Goal: Task Accomplishment & Management: Manage account settings

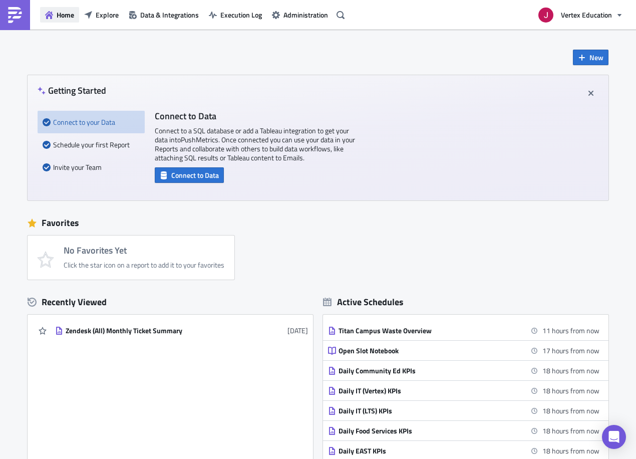
click at [63, 11] on span "Home" at bounding box center [66, 15] width 18 height 11
click at [249, 13] on span "Execution Log" at bounding box center [241, 15] width 42 height 11
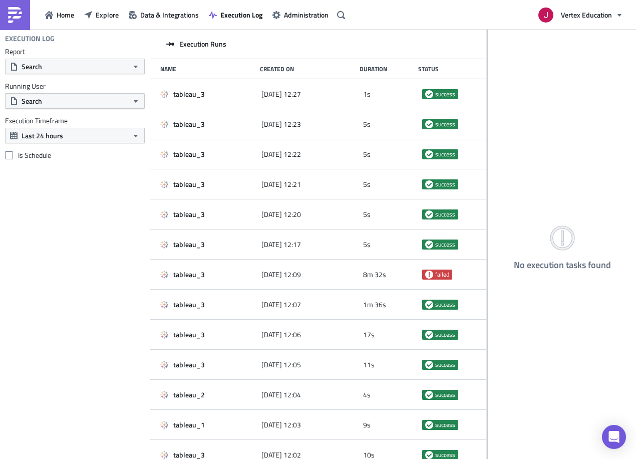
drag, startPoint x: 248, startPoint y: 79, endPoint x: 487, endPoint y: 106, distance: 240.4
click at [487, 106] on div at bounding box center [488, 245] width 2 height 431
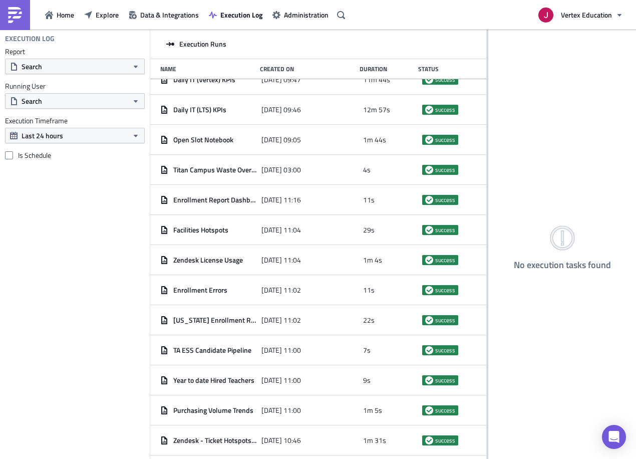
scroll to position [595, 0]
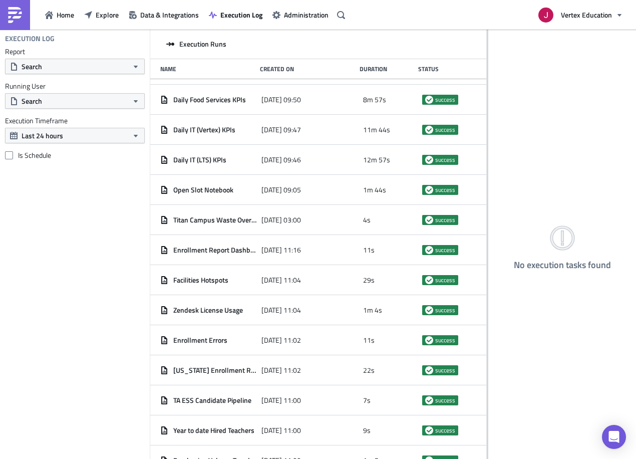
click at [309, 44] on div "Execution Runs" at bounding box center [318, 45] width 336 height 30
click at [109, 17] on span "Explore" at bounding box center [107, 15] width 23 height 11
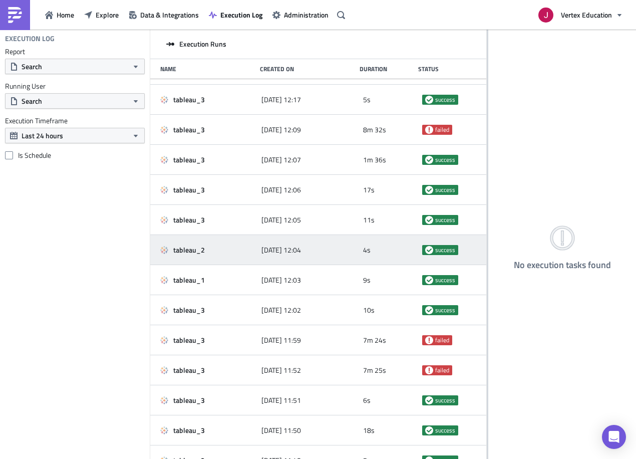
scroll to position [0, 0]
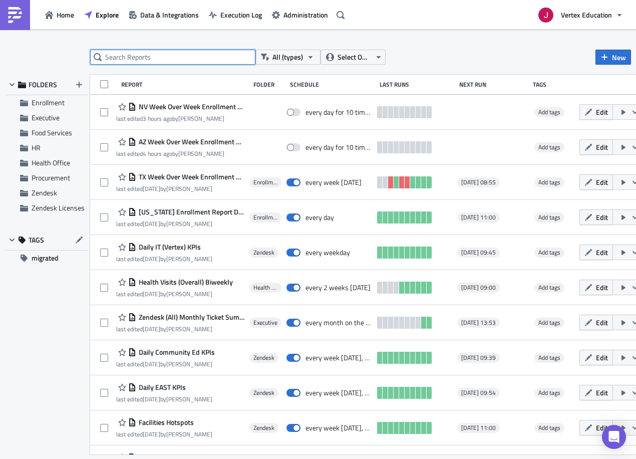
click at [185, 61] on input "text" at bounding box center [172, 57] width 165 height 15
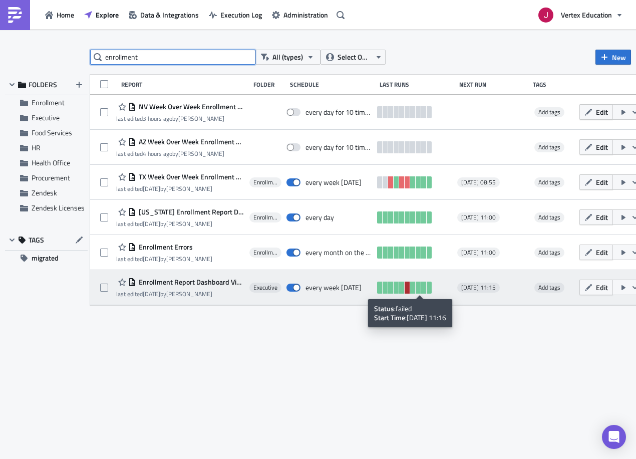
type input "enrollment"
click at [410, 287] on link at bounding box center [407, 287] width 5 height 12
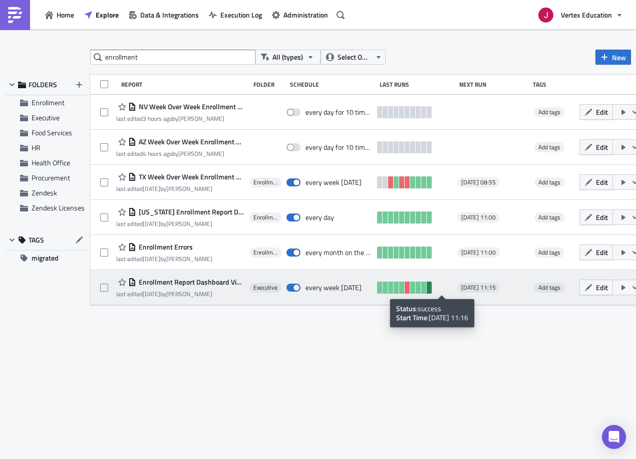
click at [432, 287] on link at bounding box center [429, 287] width 5 height 12
click at [208, 282] on span "Enrollment Report Dashboard Views - Weekly" at bounding box center [190, 281] width 108 height 9
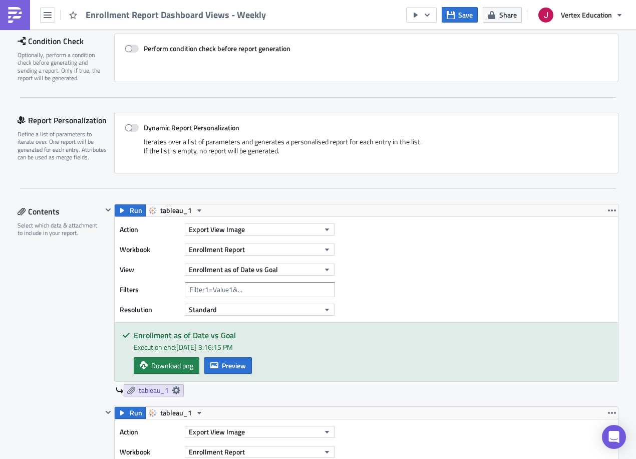
scroll to position [200, 0]
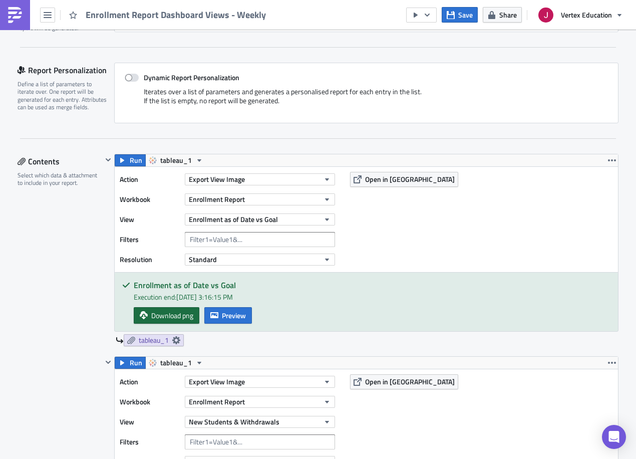
click at [174, 315] on span "Download png" at bounding box center [172, 315] width 42 height 11
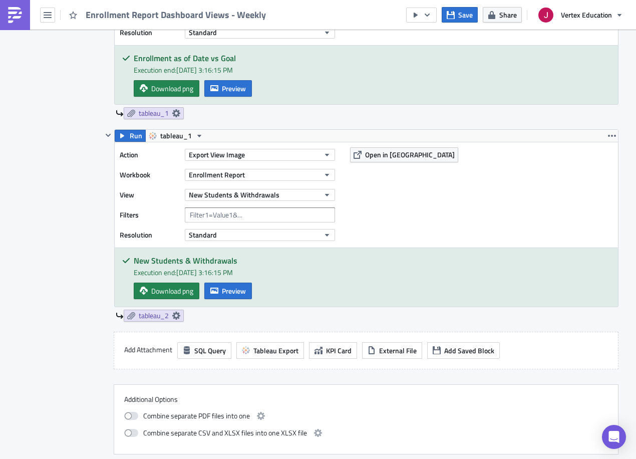
scroll to position [277, 0]
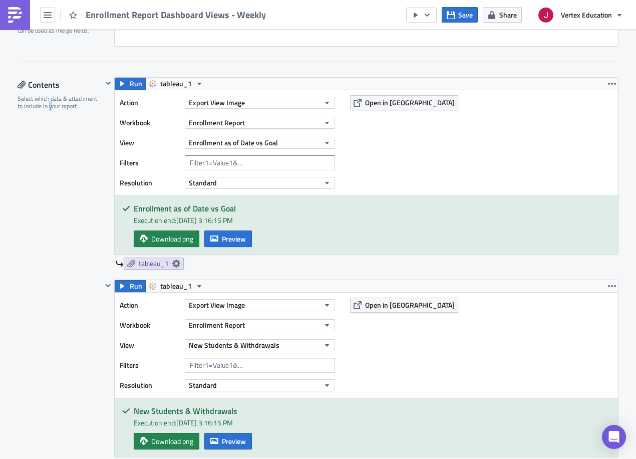
click at [46, 230] on div "Contents Select which data & attachment to include in your report." at bounding box center [60, 340] width 85 height 527
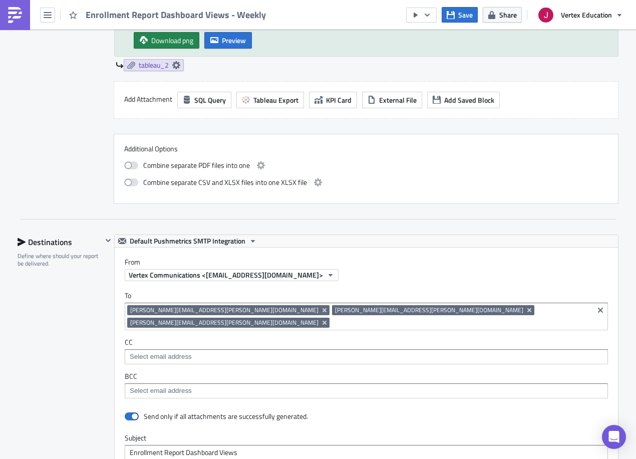
scroll to position [828, 0]
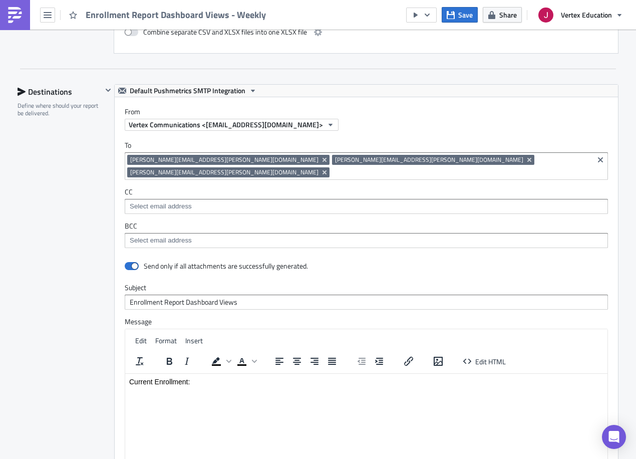
click at [340, 244] on div "To erick.grady@vertexeducation.com glenn.butner@vertexeducation.com nicole.kirk…" at bounding box center [366, 194] width 503 height 127
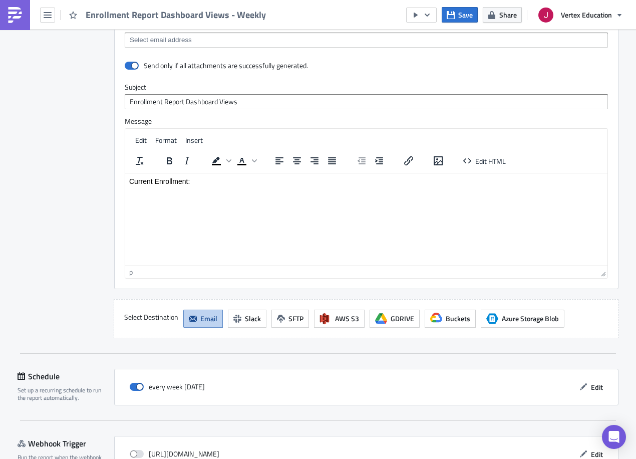
scroll to position [1078, 0]
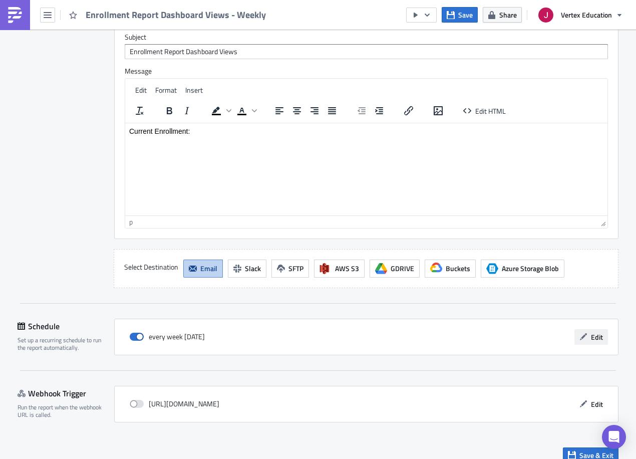
click at [592, 331] on span "Edit" at bounding box center [597, 336] width 12 height 11
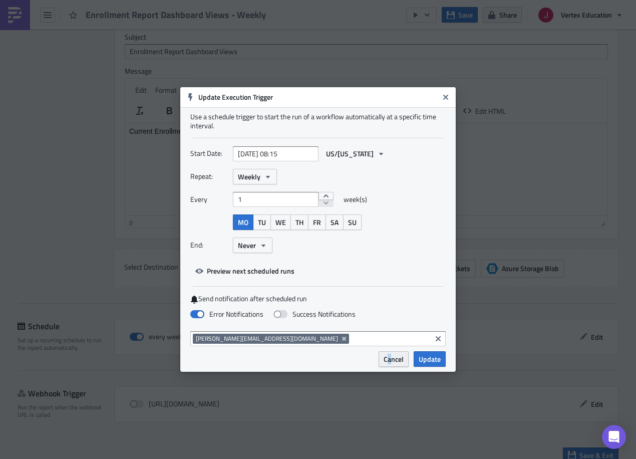
click at [390, 358] on span "Cancel" at bounding box center [394, 359] width 20 height 11
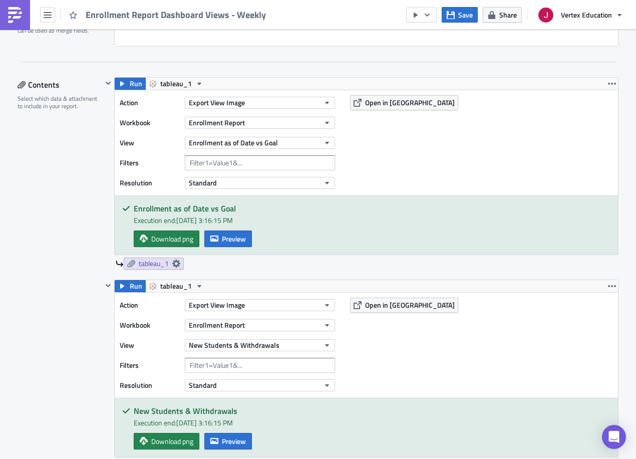
scroll to position [0, 0]
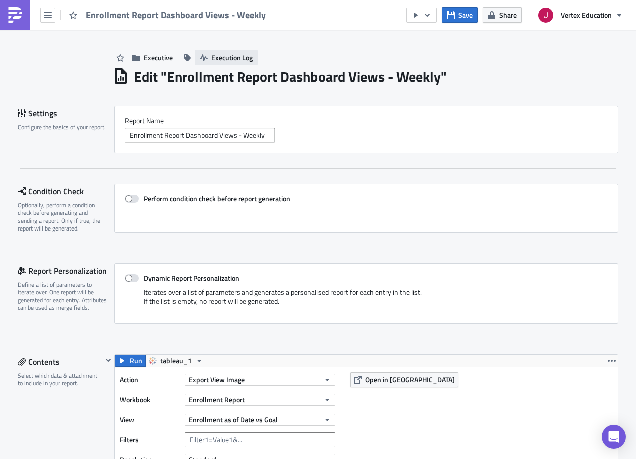
click at [223, 56] on span "Execution Log" at bounding box center [232, 57] width 42 height 11
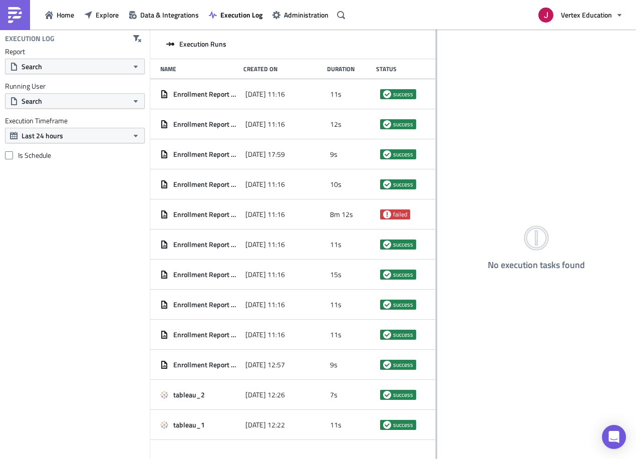
drag, startPoint x: 248, startPoint y: 109, endPoint x: 436, endPoint y: 128, distance: 188.2
click at [436, 128] on div at bounding box center [437, 245] width 2 height 431
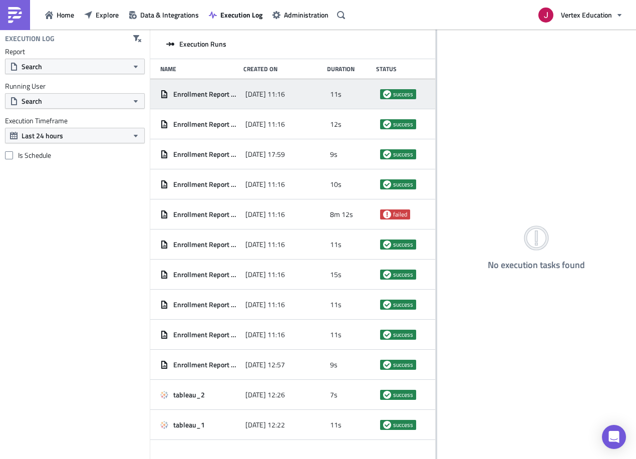
click at [372, 101] on div "11s" at bounding box center [352, 94] width 45 height 18
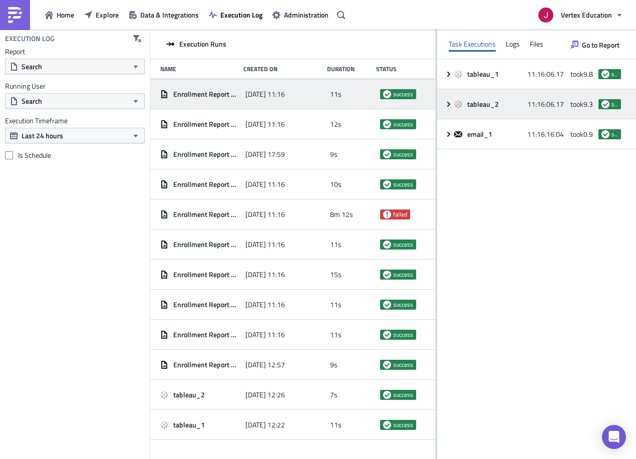
click at [445, 105] on icon at bounding box center [449, 104] width 8 height 8
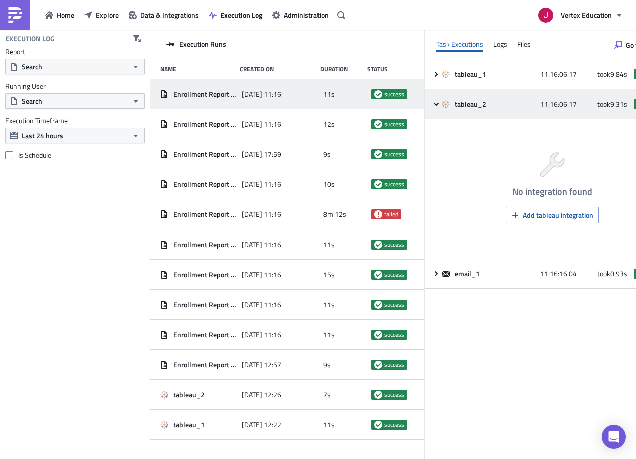
click at [440, 105] on icon at bounding box center [436, 104] width 8 height 8
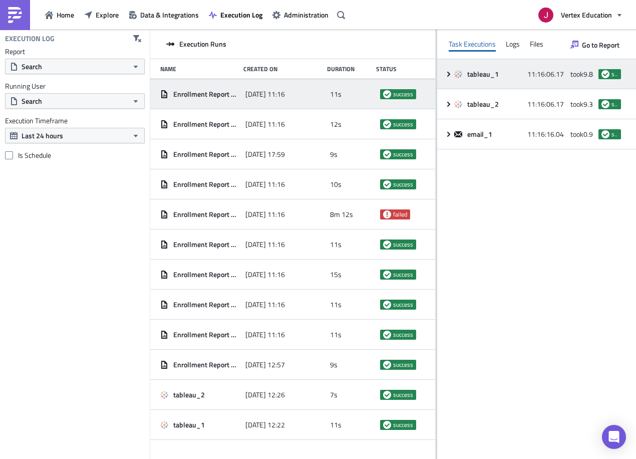
click at [446, 77] on icon at bounding box center [449, 74] width 8 height 8
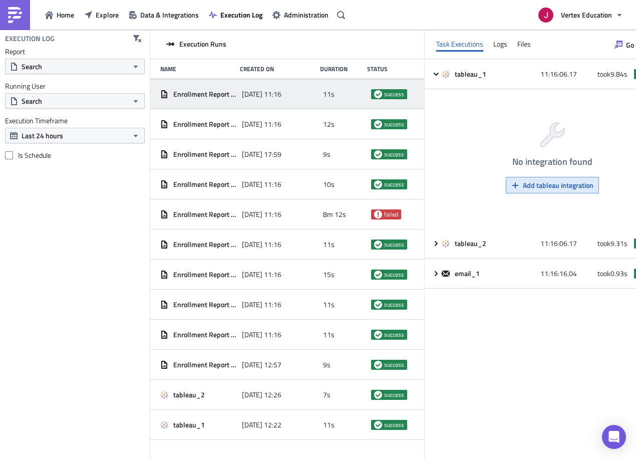
click at [565, 184] on span "Add tableau integration" at bounding box center [558, 185] width 71 height 11
click at [548, 183] on span "Add tableau integration" at bounding box center [558, 185] width 71 height 11
click at [501, 51] on div "Task Executions Logs Files" at bounding box center [552, 45] width 255 height 30
click at [507, 47] on div "Logs" at bounding box center [500, 44] width 14 height 15
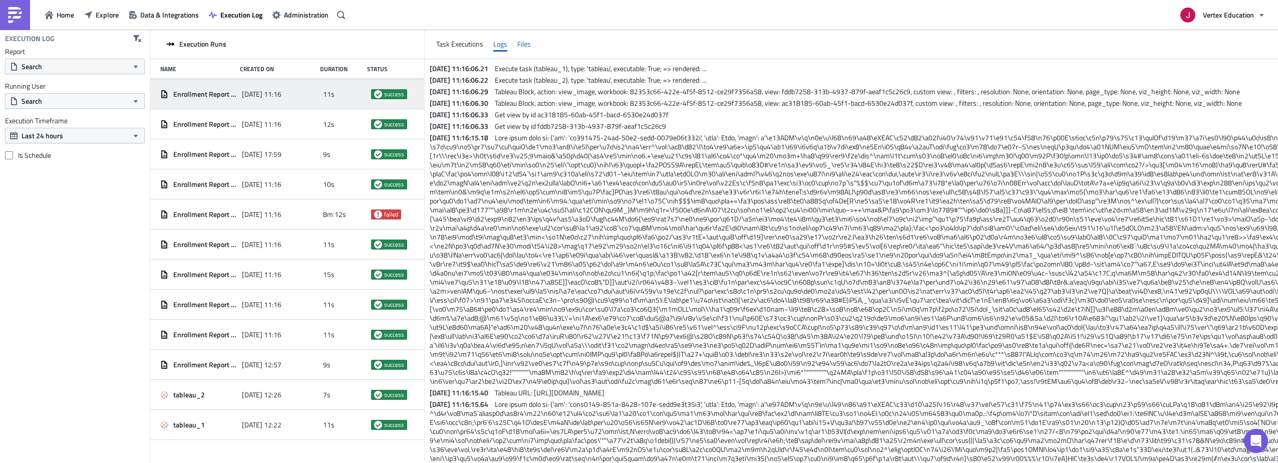
click at [531, 48] on div "Files" at bounding box center [524, 44] width 14 height 15
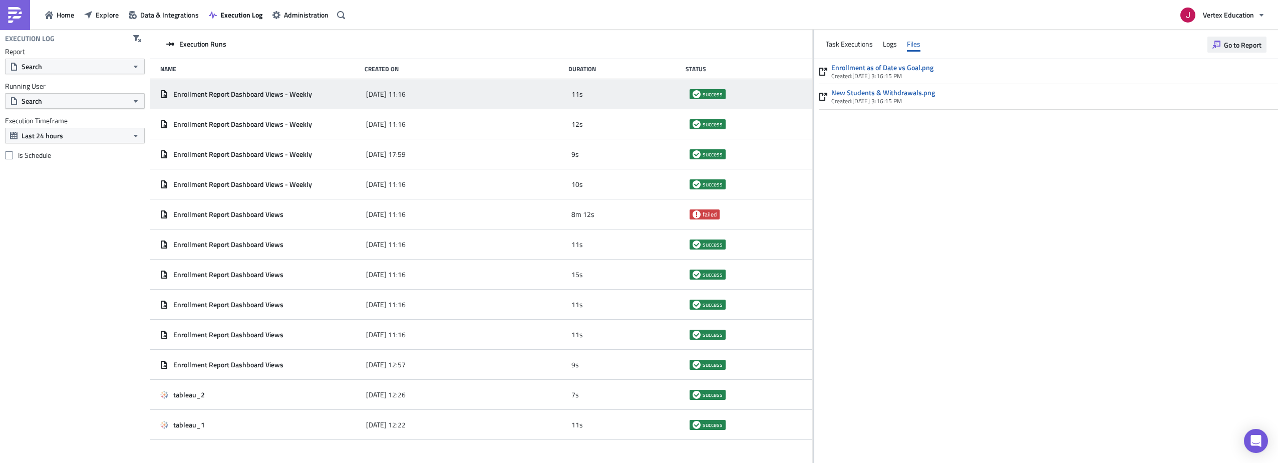
click at [635, 44] on span "Go to Report" at bounding box center [1243, 45] width 38 height 11
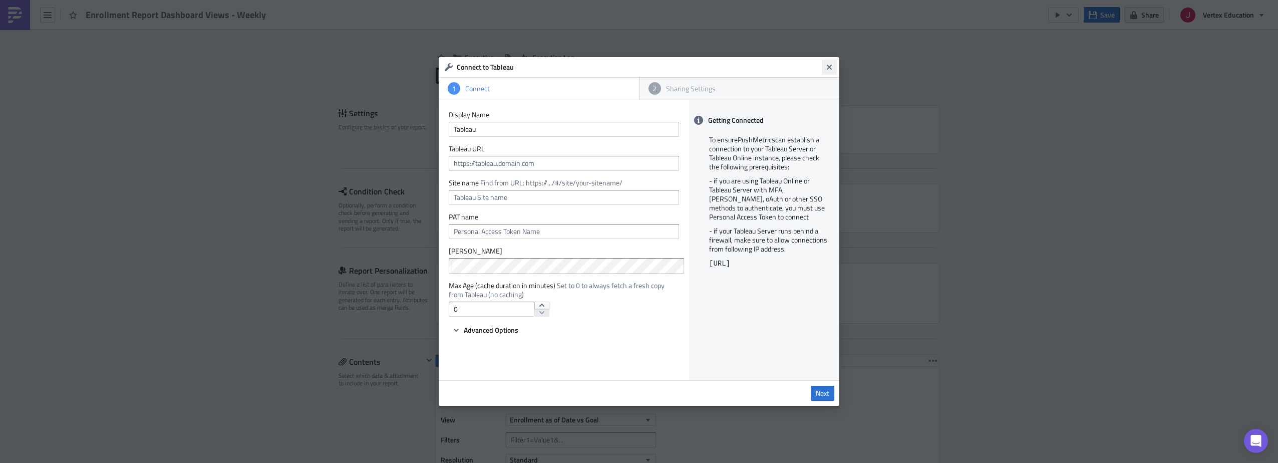
click at [635, 68] on icon "Close" at bounding box center [829, 67] width 5 height 5
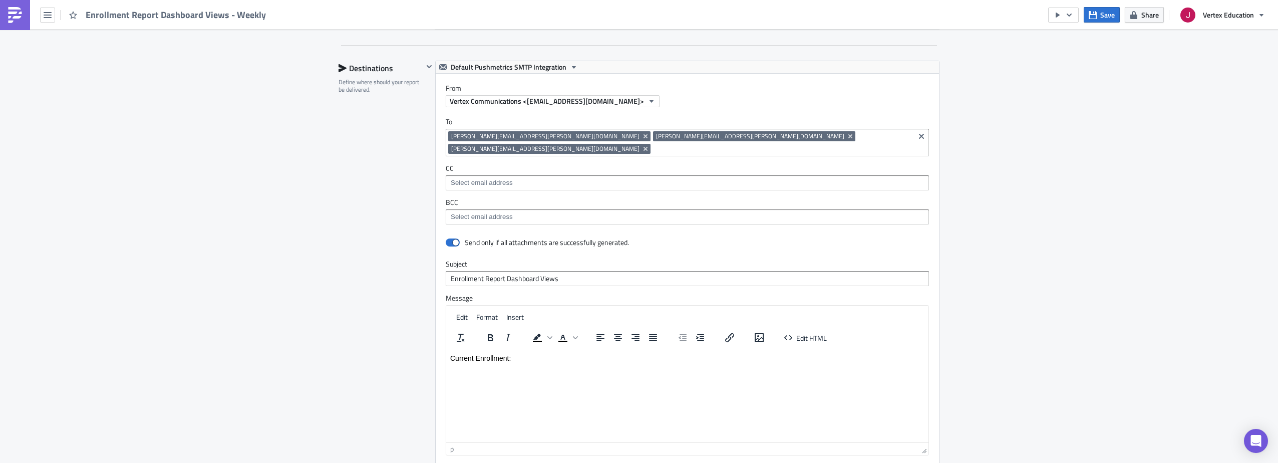
scroll to position [1052, 0]
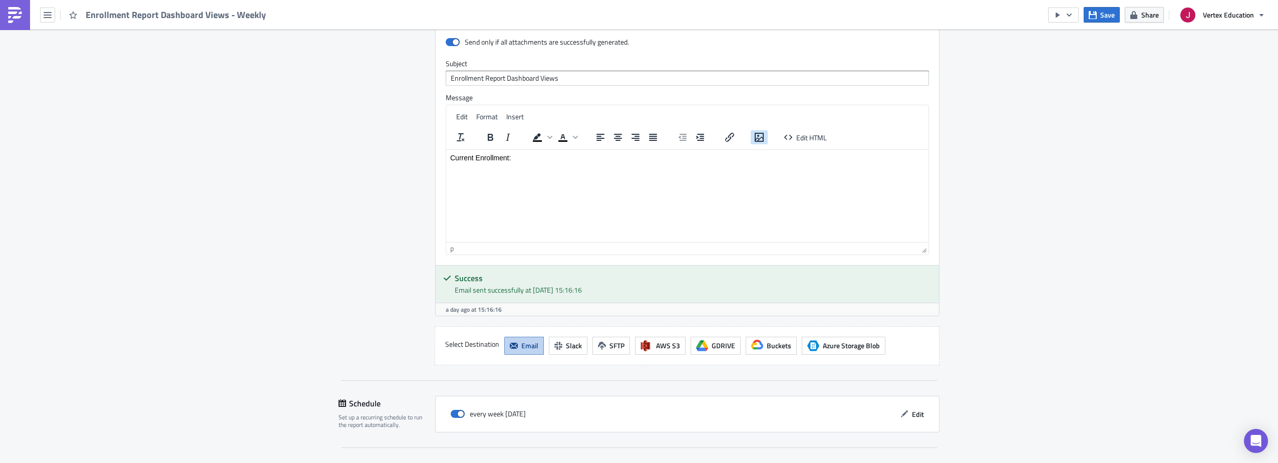
click at [635, 130] on button "Insert/edit image" at bounding box center [759, 137] width 17 height 14
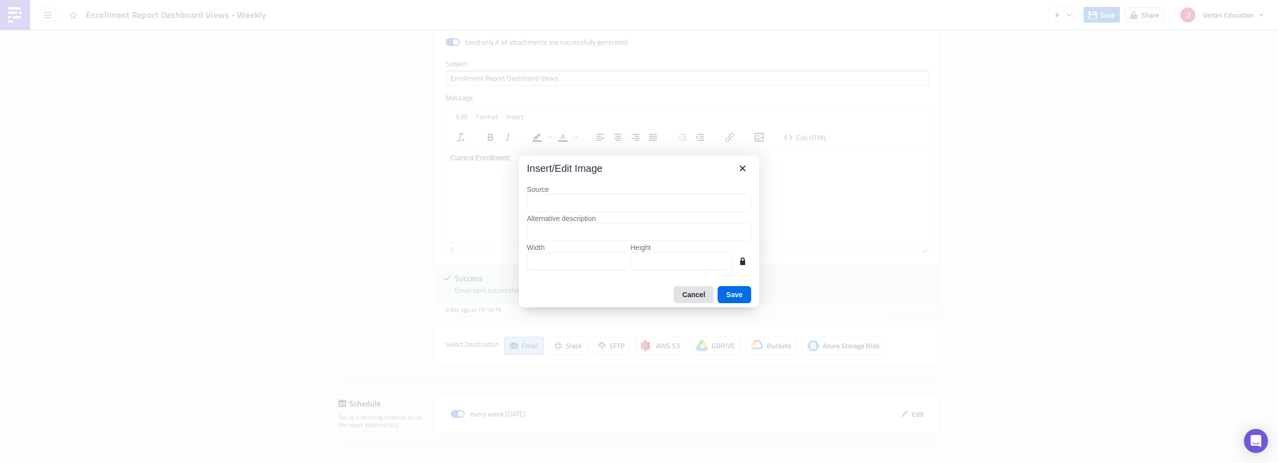
click at [635, 294] on button "Cancel" at bounding box center [694, 294] width 40 height 17
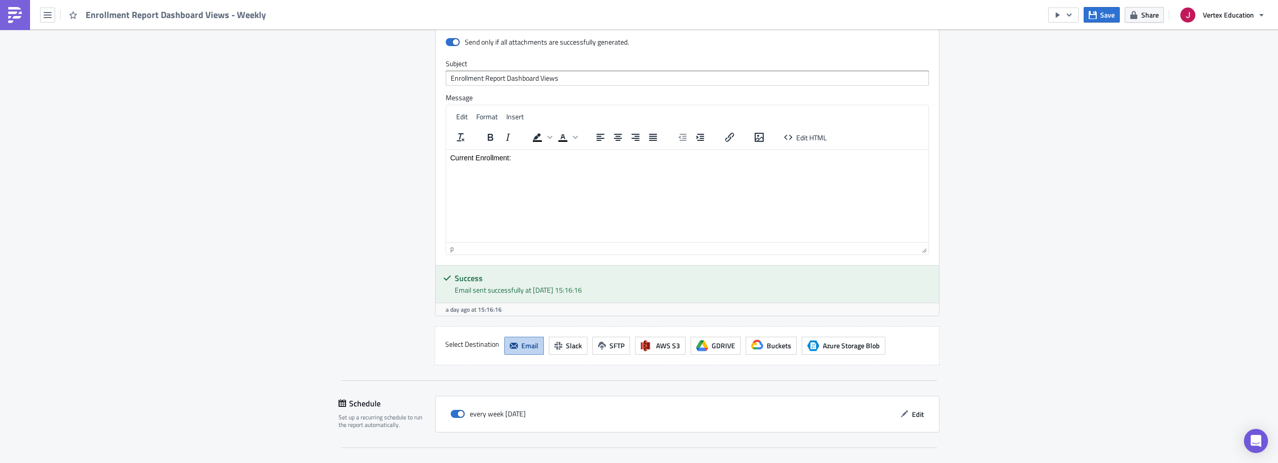
drag, startPoint x: 598, startPoint y: 281, endPoint x: 553, endPoint y: 277, distance: 44.7
click at [553, 284] on div "Email sent successfully at 2025-09-01 15:16:16" at bounding box center [693, 289] width 477 height 11
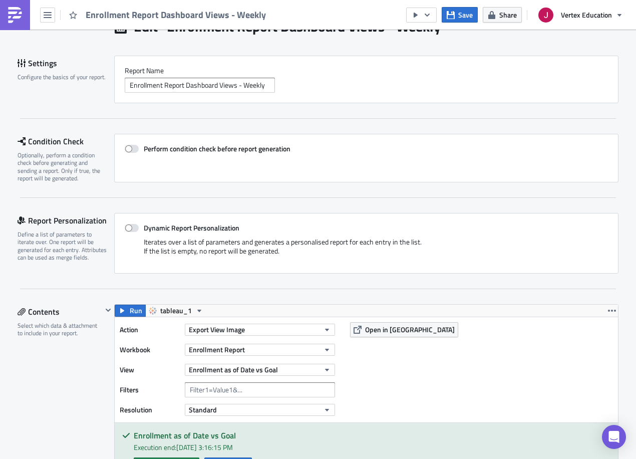
scroll to position [0, 0]
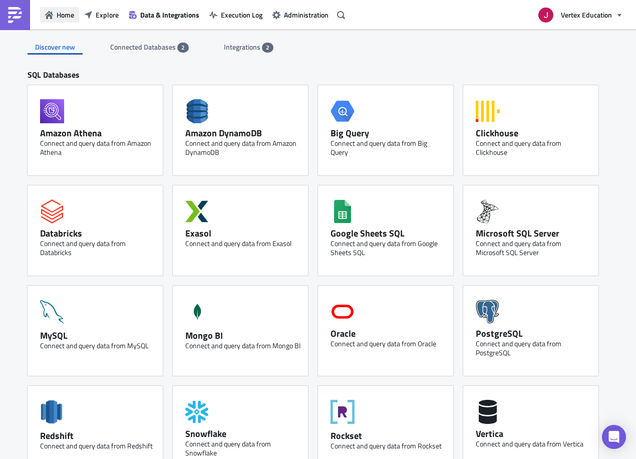
click at [54, 16] on button "Home" at bounding box center [59, 15] width 39 height 16
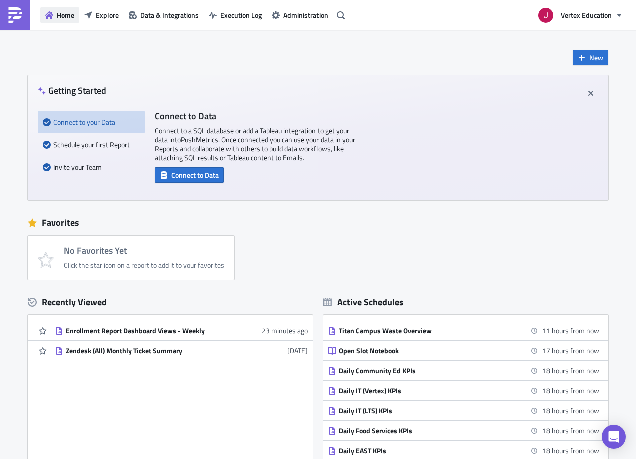
click at [57, 20] on span "Home" at bounding box center [66, 15] width 18 height 11
click at [11, 10] on img at bounding box center [15, 15] width 16 height 16
click at [88, 8] on button "Explore" at bounding box center [101, 15] width 45 height 16
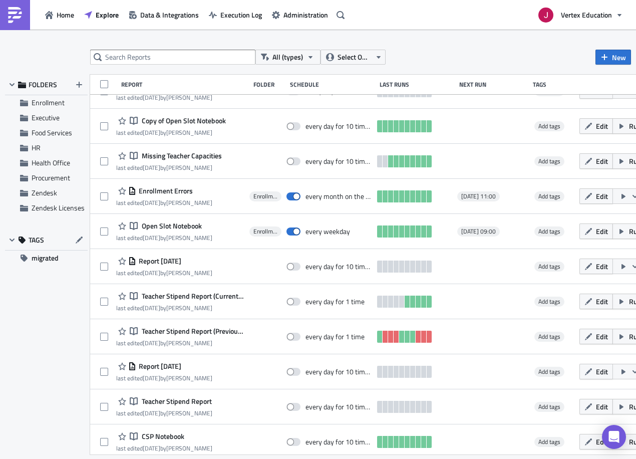
scroll to position [281, 0]
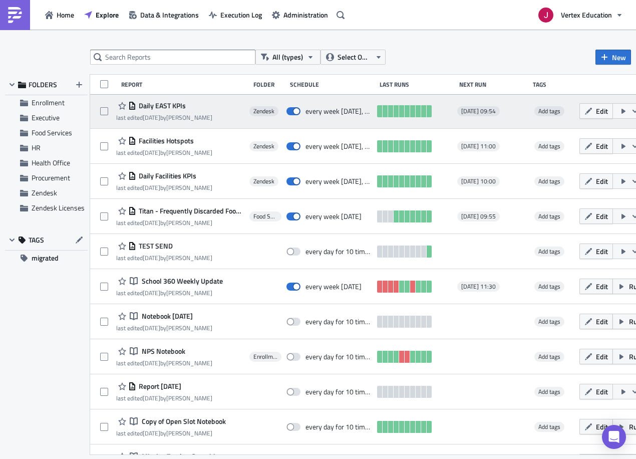
click at [173, 107] on span "Daily EAST KPIs" at bounding box center [161, 105] width 50 height 9
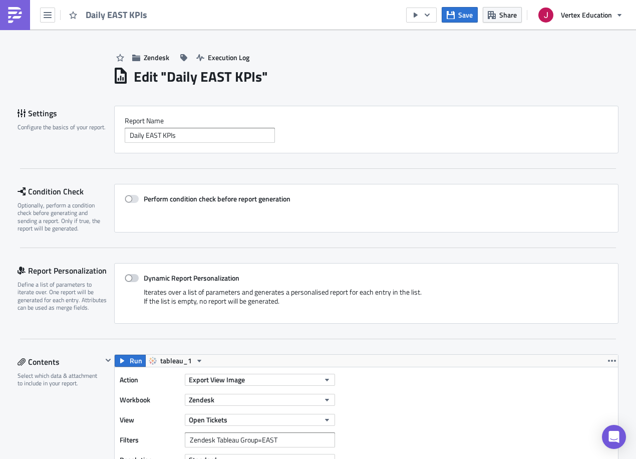
click at [135, 276] on span at bounding box center [132, 278] width 14 height 8
click at [133, 276] on input "Dynamic Report Personalization" at bounding box center [130, 278] width 7 height 7
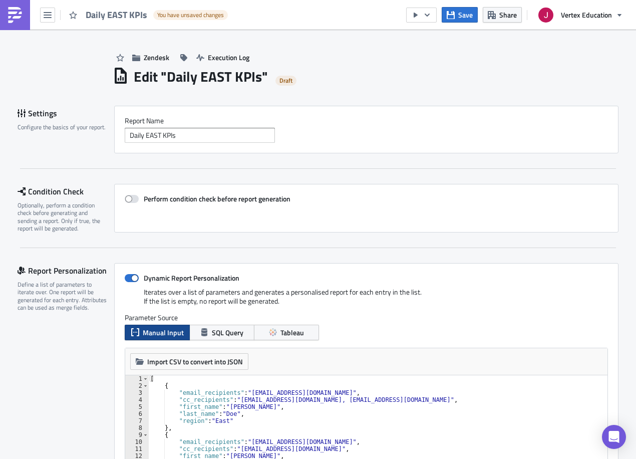
scroll to position [100, 0]
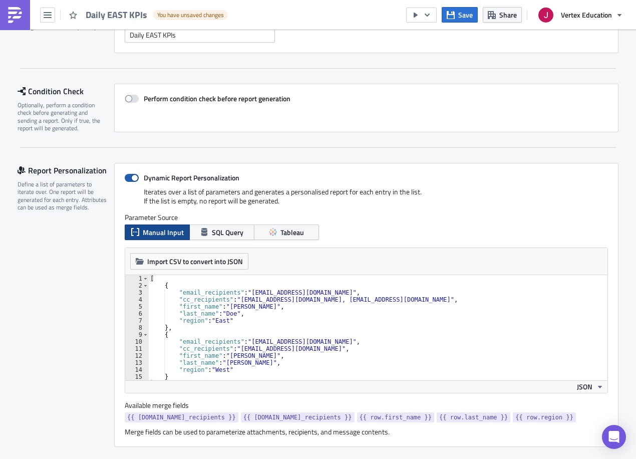
click at [129, 179] on span at bounding box center [132, 178] width 14 height 8
click at [129, 179] on input "Dynamic Report Personalization" at bounding box center [130, 178] width 7 height 7
checkbox input "false"
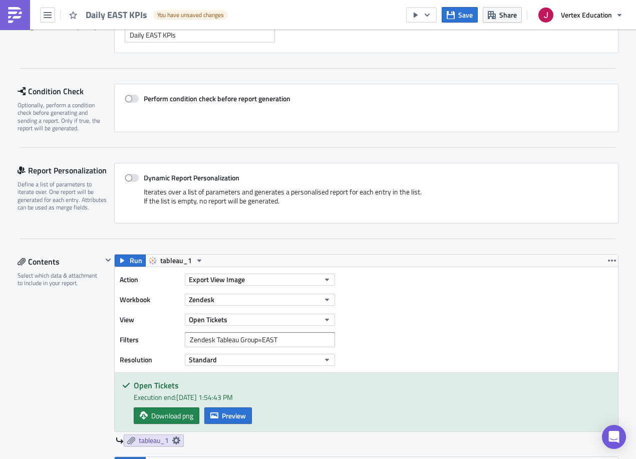
scroll to position [0, 0]
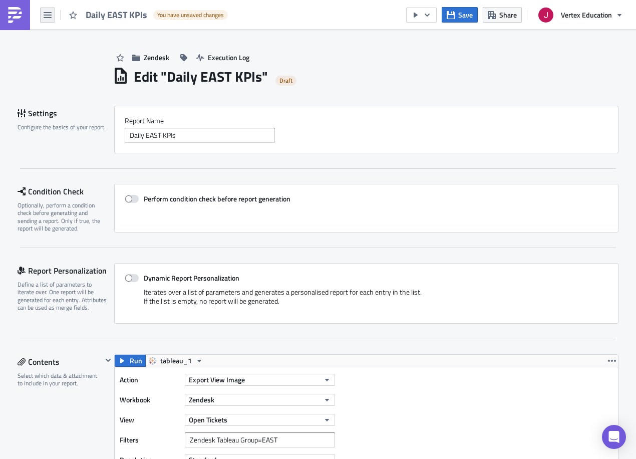
click at [49, 17] on icon "button" at bounding box center [48, 15] width 8 height 8
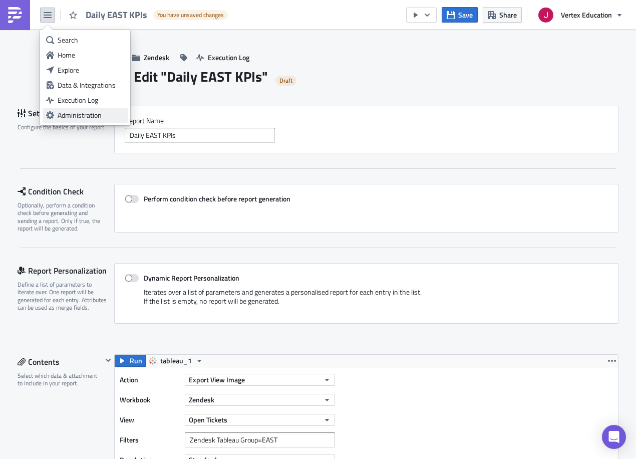
click at [87, 109] on link "Administration" at bounding box center [85, 115] width 85 height 15
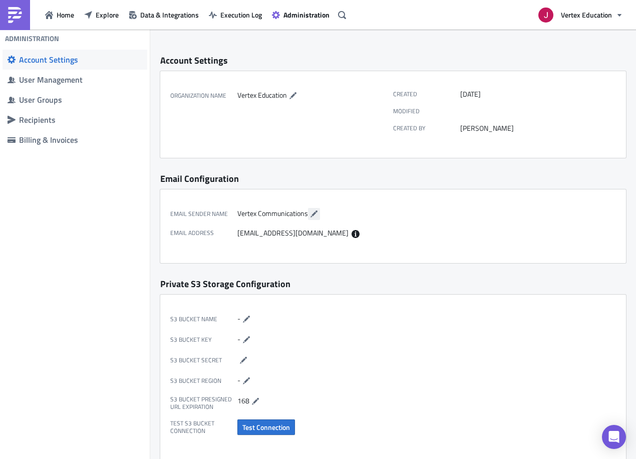
click at [318, 209] on button "button" at bounding box center [314, 214] width 12 height 12
click at [413, 217] on div "Email Sender Name Vertex Communications Email Address [EMAIL_ADDRESS][DOMAIN_NA…" at bounding box center [393, 226] width 466 height 74
click at [302, 279] on div "Private S3 Storage Configuration" at bounding box center [393, 284] width 466 height 12
click at [285, 233] on div "[EMAIL_ADDRESS][DOMAIN_NAME]" at bounding box center [312, 233] width 151 height 10
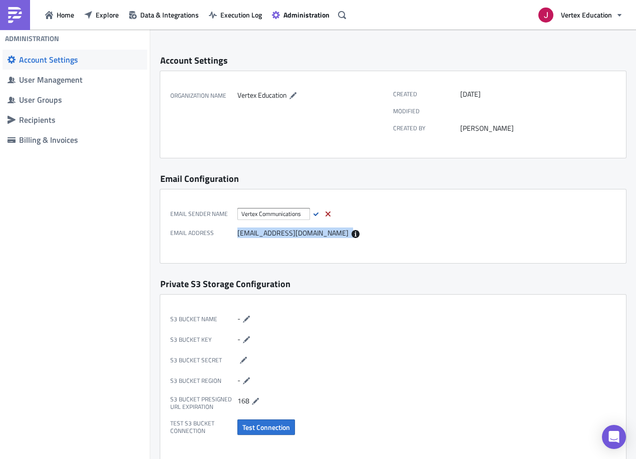
click at [285, 233] on div "[EMAIL_ADDRESS][DOMAIN_NAME]" at bounding box center [312, 233] width 151 height 10
drag, startPoint x: 285, startPoint y: 233, endPoint x: 334, endPoint y: 235, distance: 49.1
click at [352, 235] on icon at bounding box center [356, 234] width 8 height 8
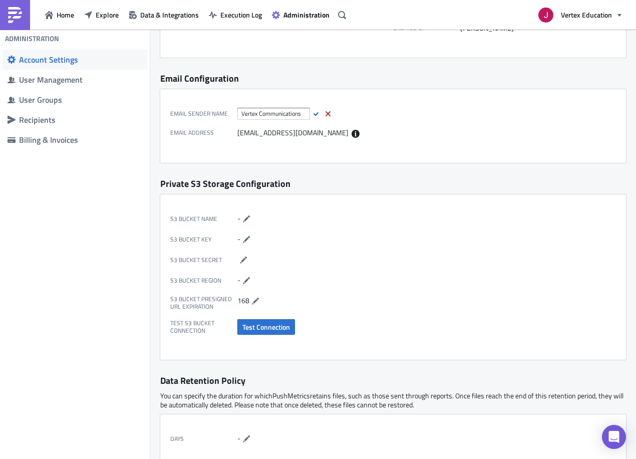
scroll to position [200, 0]
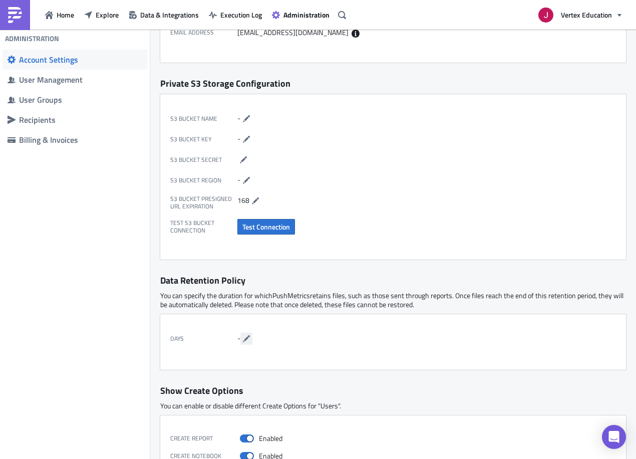
click at [247, 341] on icon "button" at bounding box center [246, 339] width 8 height 8
click at [359, 328] on div "Days" at bounding box center [281, 337] width 223 height 26
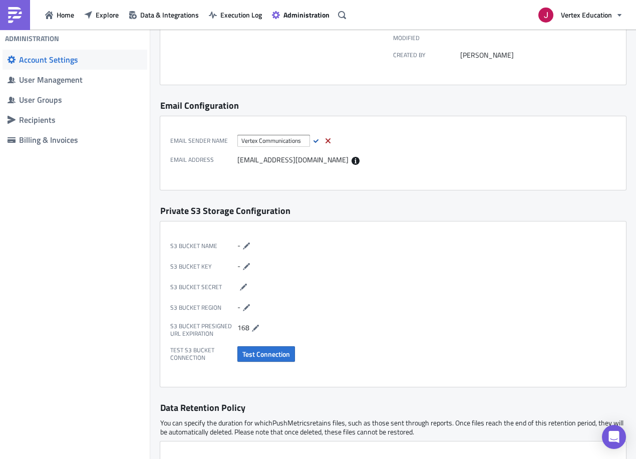
scroll to position [0, 0]
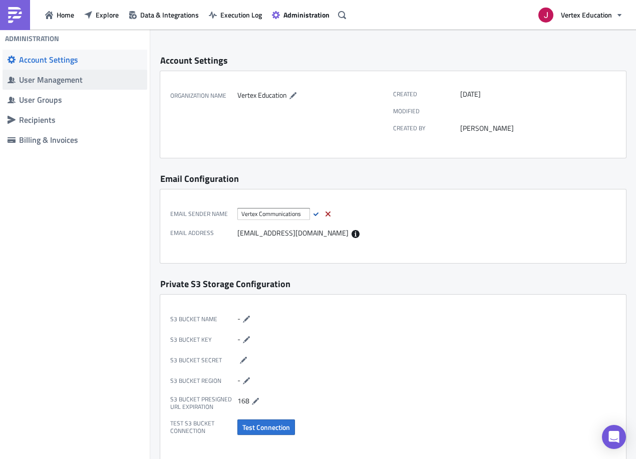
click at [90, 80] on div "User Management" at bounding box center [80, 80] width 123 height 10
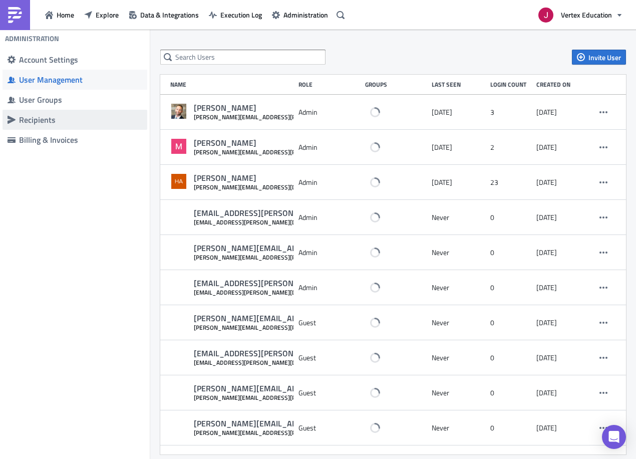
click at [74, 115] on div "Recipients" at bounding box center [80, 120] width 123 height 10
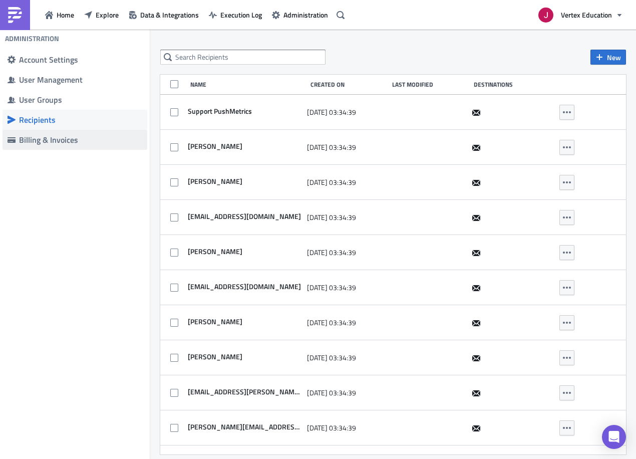
click at [63, 137] on div "Billing & Invoices" at bounding box center [80, 140] width 123 height 10
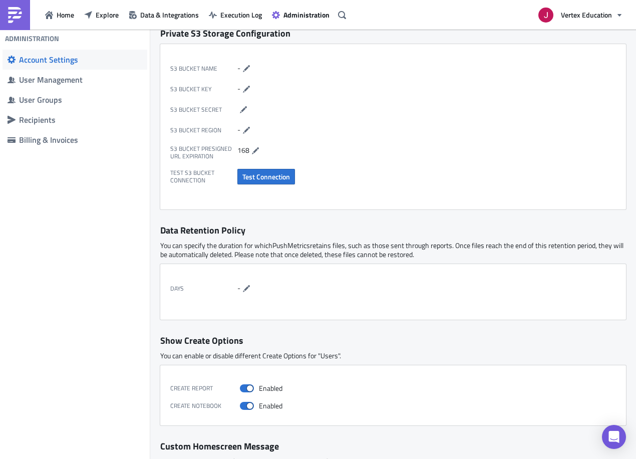
scroll to position [323, 0]
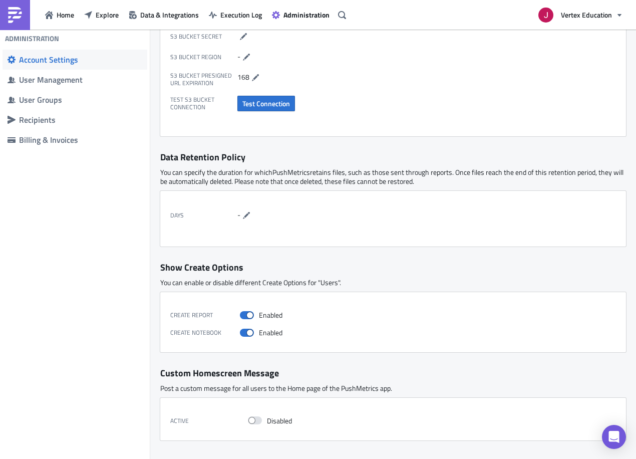
drag, startPoint x: 166, startPoint y: 172, endPoint x: 466, endPoint y: 178, distance: 299.5
click at [466, 178] on p "You can specify the duration for which PushMetrics retains files, such as those…" at bounding box center [393, 177] width 466 height 18
click at [275, 217] on div "-" at bounding box center [312, 215] width 151 height 12
click at [246, 214] on icon "button" at bounding box center [246, 215] width 8 height 8
drag, startPoint x: 272, startPoint y: 218, endPoint x: 276, endPoint y: 224, distance: 7.5
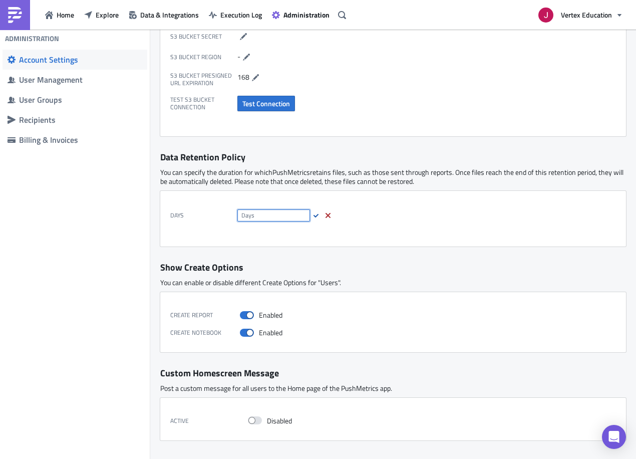
click at [272, 218] on input "number" at bounding box center [273, 215] width 73 height 12
type input "7"
drag, startPoint x: 387, startPoint y: 164, endPoint x: 374, endPoint y: 171, distance: 14.3
click at [387, 165] on div "Account Settings Organization Name Vertex Education Created [DATE] Modified Cre…" at bounding box center [393, 83] width 486 height 754
click at [312, 212] on icon "button" at bounding box center [316, 215] width 8 height 8
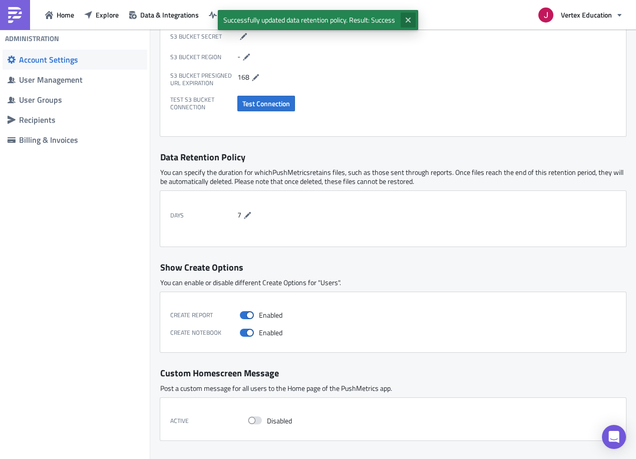
click at [411, 17] on icon "Close" at bounding box center [408, 20] width 8 height 8
